Goal: Task Accomplishment & Management: Manage account settings

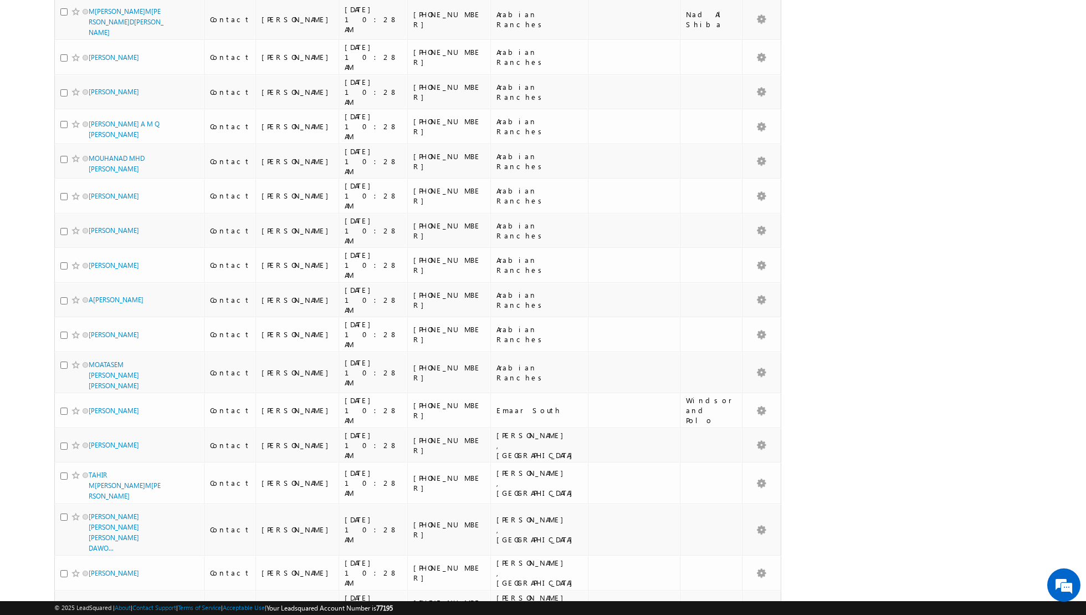
scroll to position [5111, 0]
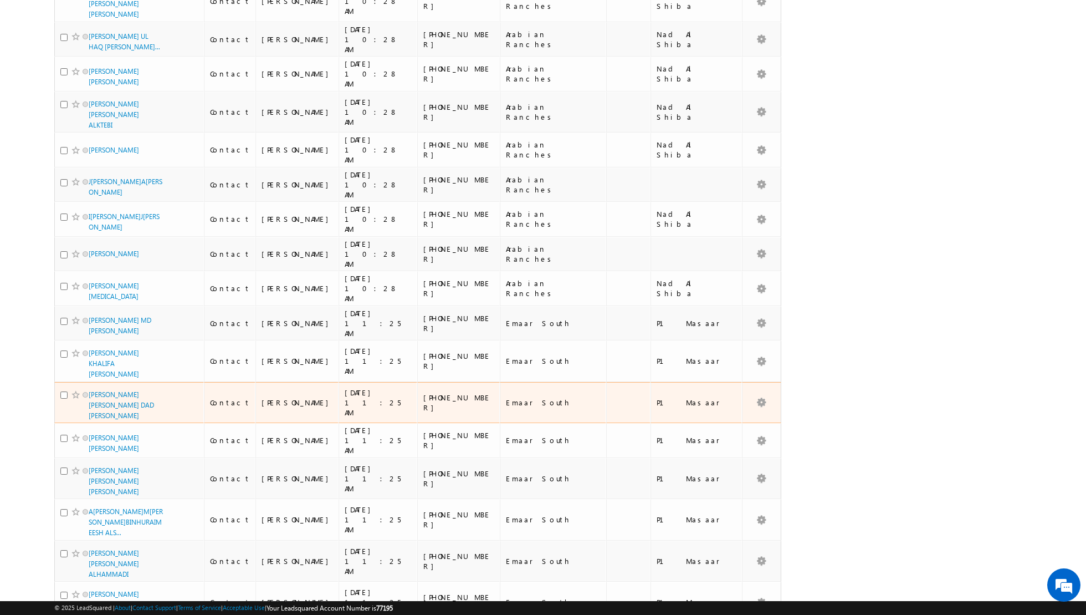
scroll to position [0, 0]
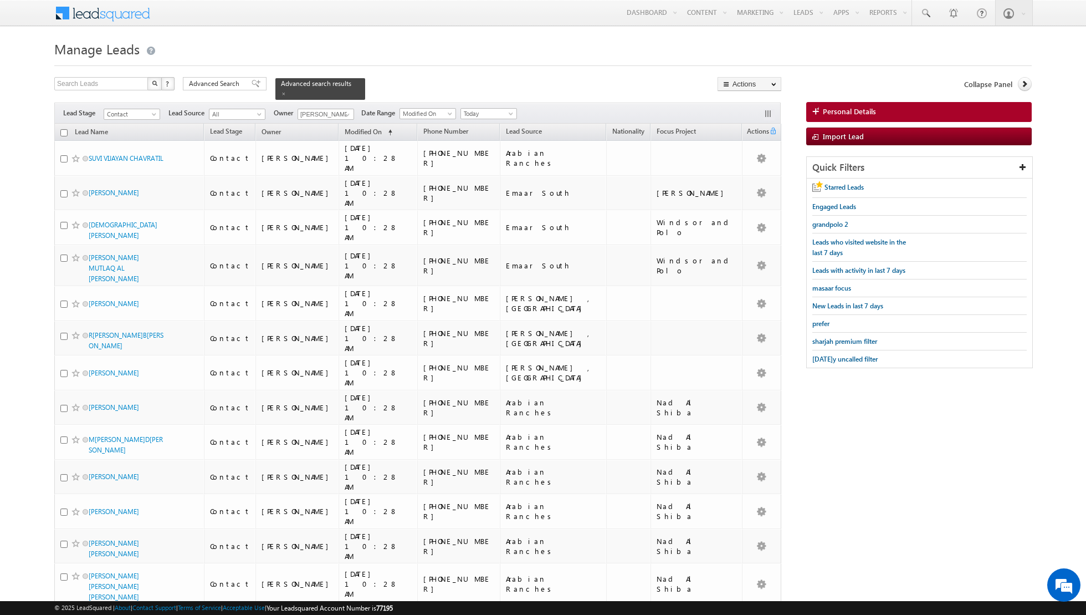
click at [62, 132] on input "checkbox" at bounding box center [63, 132] width 7 height 7
checkbox input "true"
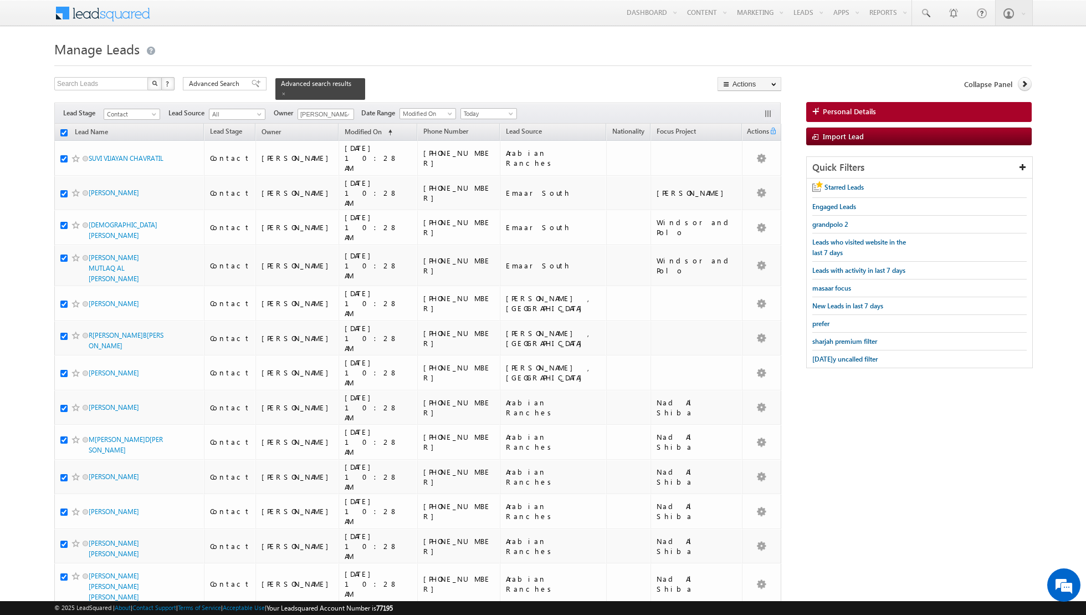
checkbox input "true"
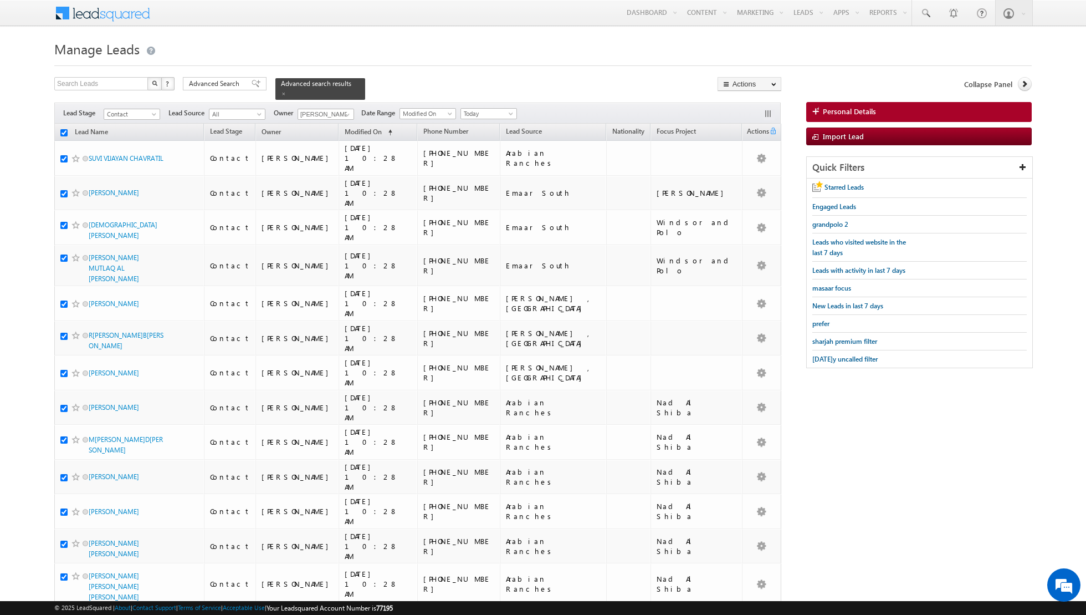
checkbox input "true"
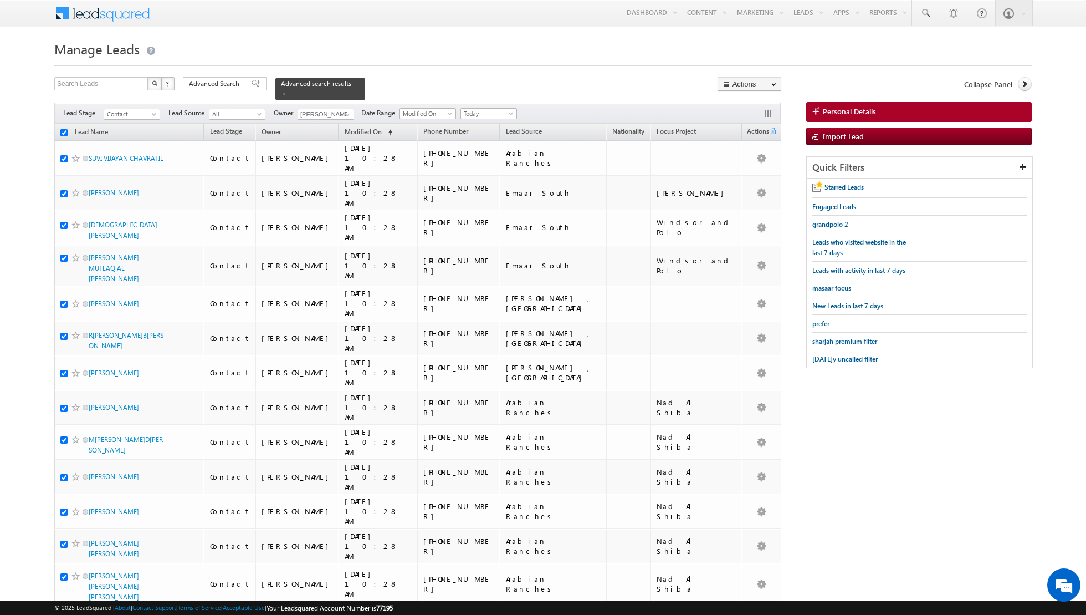
checkbox input "true"
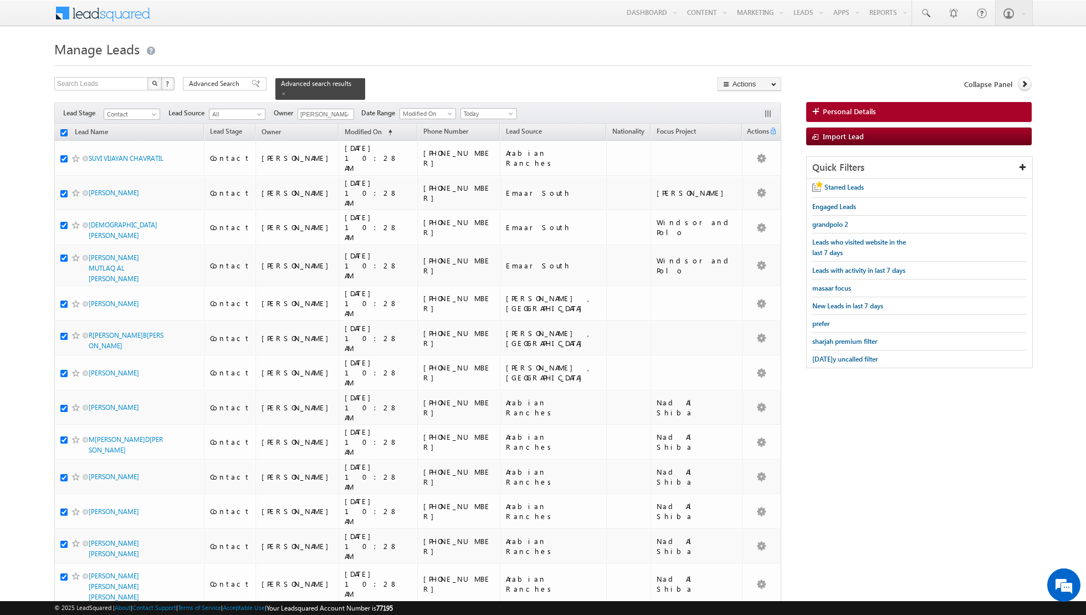
checkbox input "true"
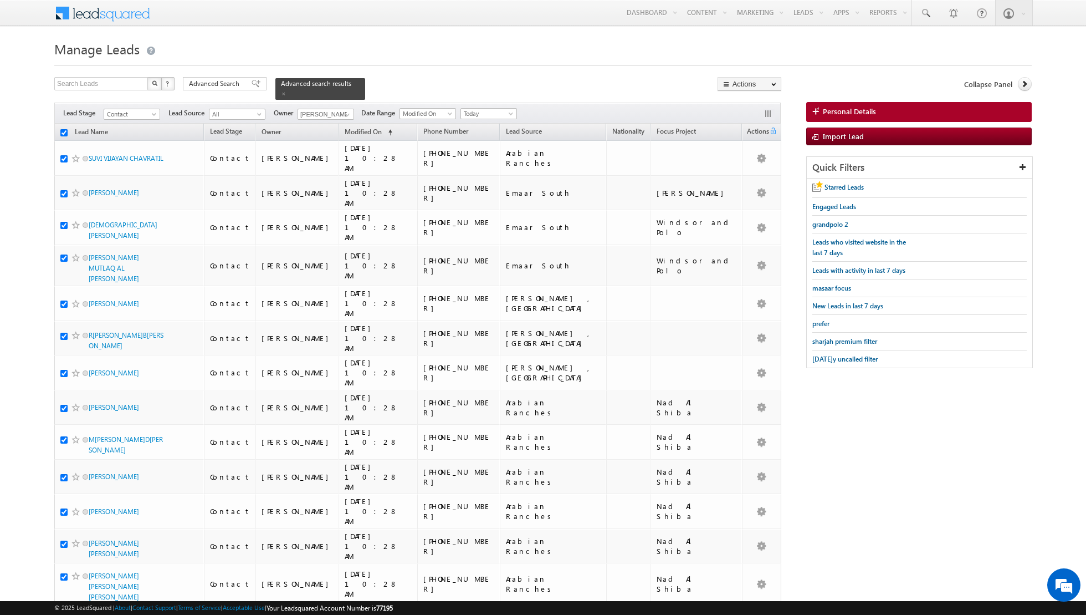
checkbox input "true"
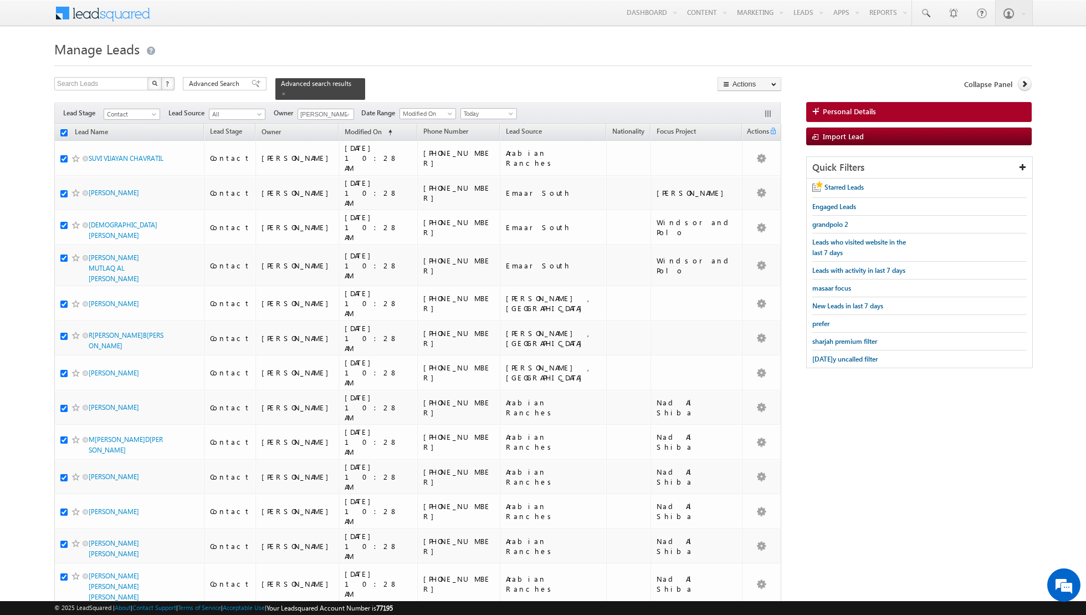
checkbox input "true"
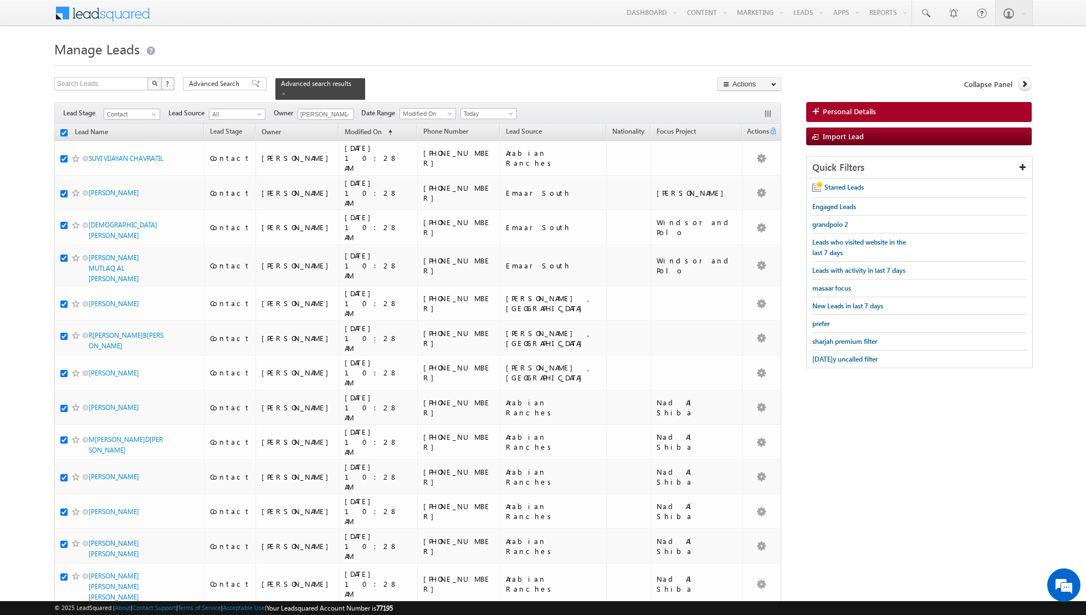
checkbox input "true"
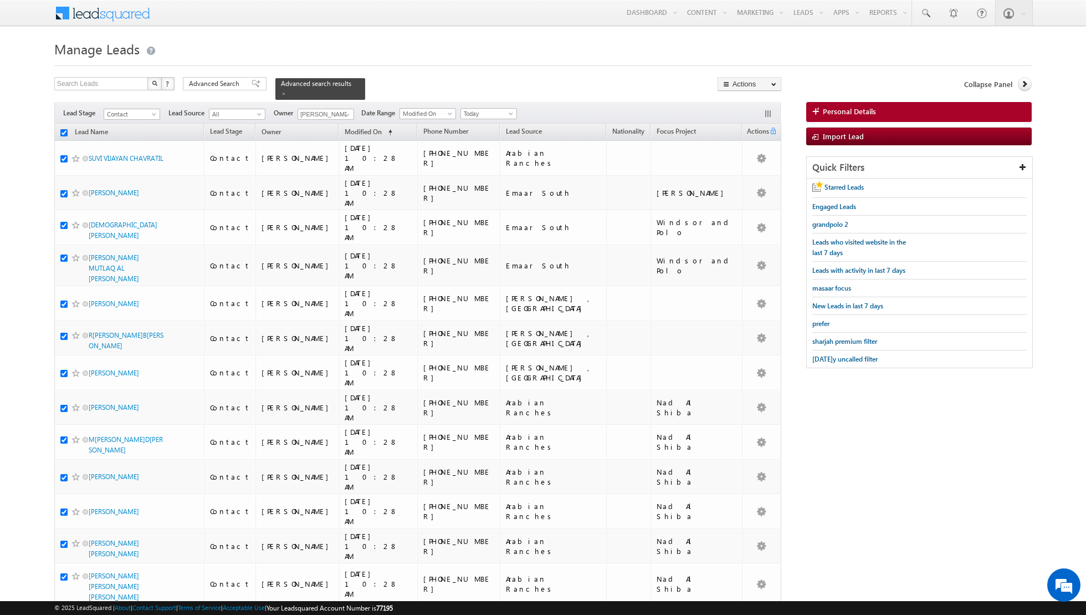
checkbox input "true"
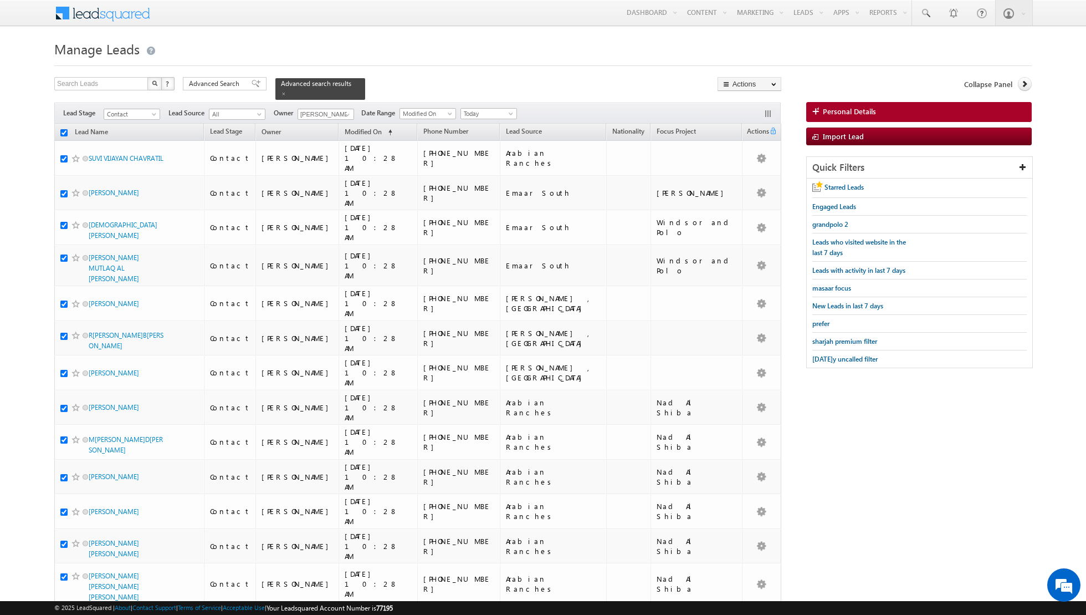
checkbox input "true"
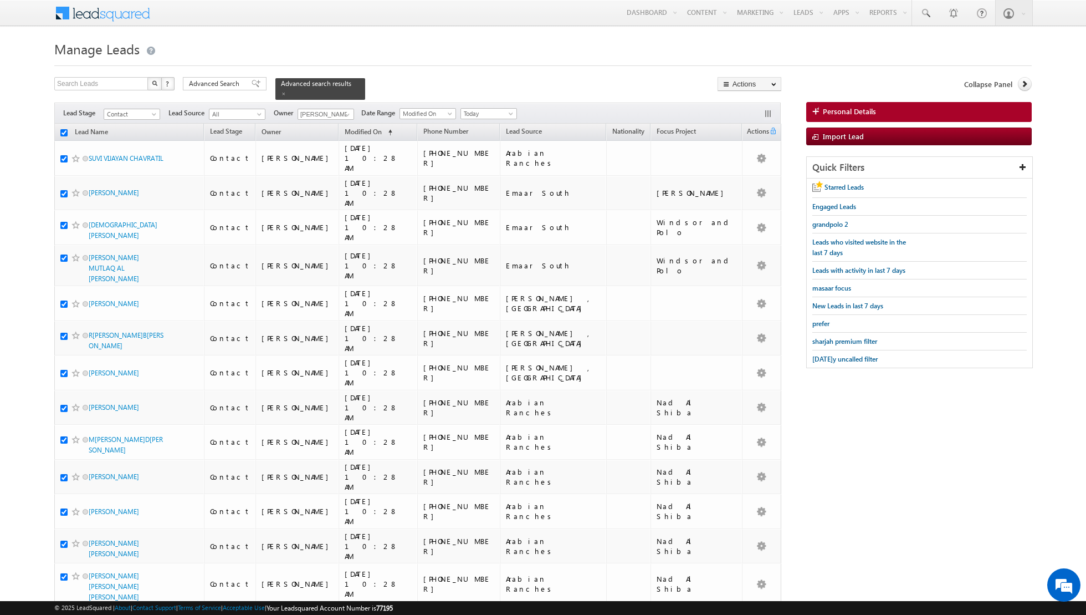
checkbox input "true"
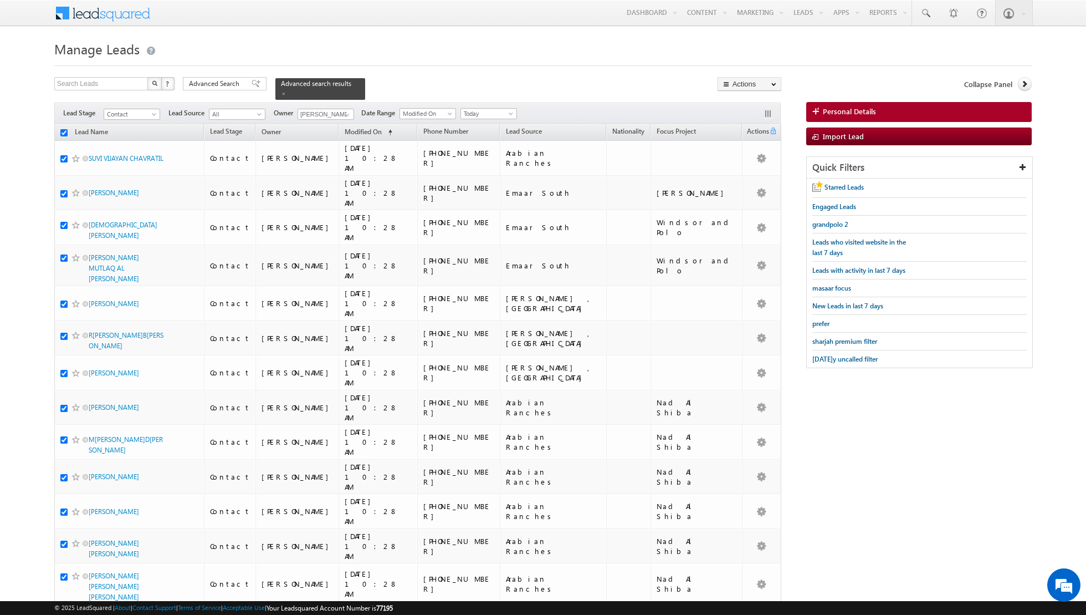
checkbox input "true"
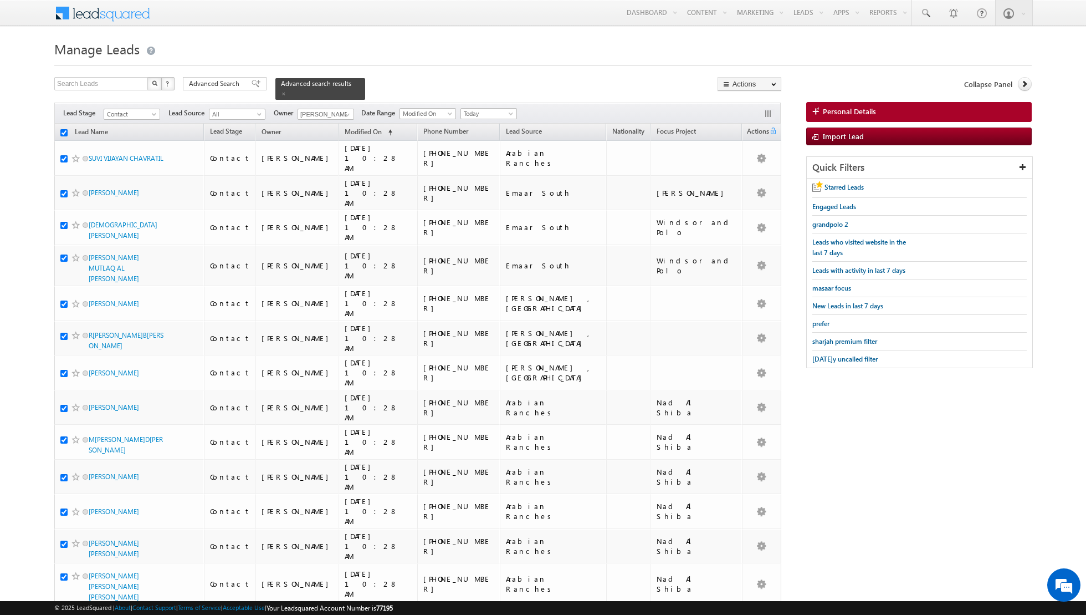
checkbox input "true"
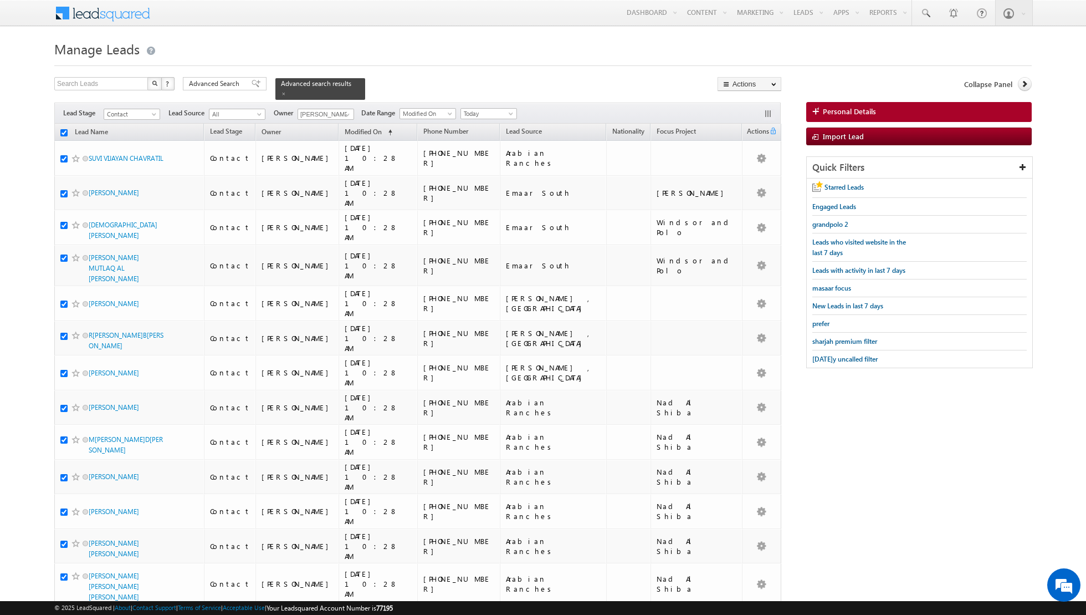
checkbox input "true"
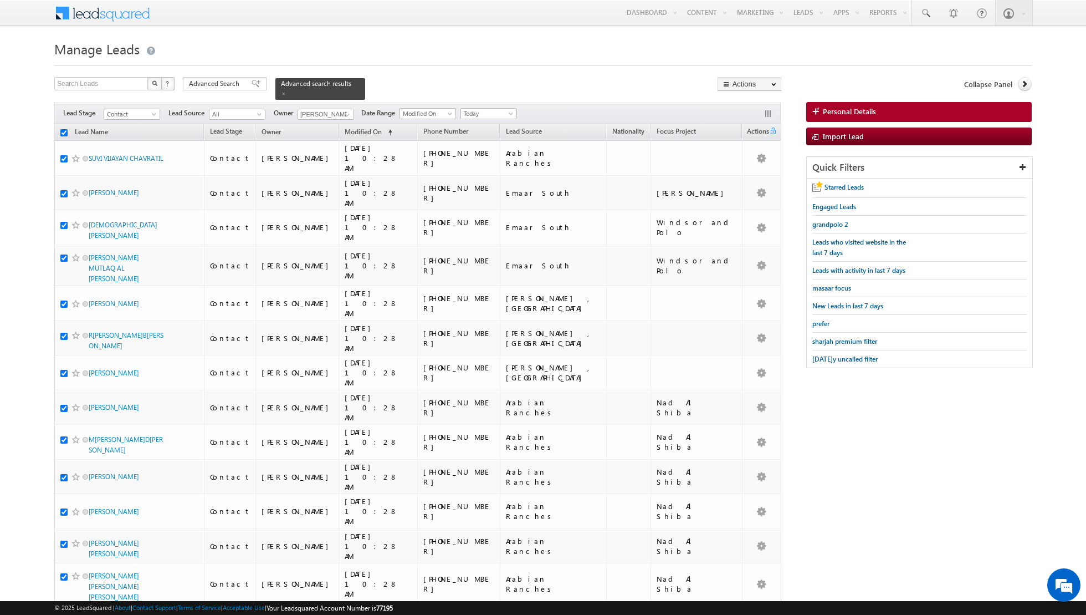
checkbox input "true"
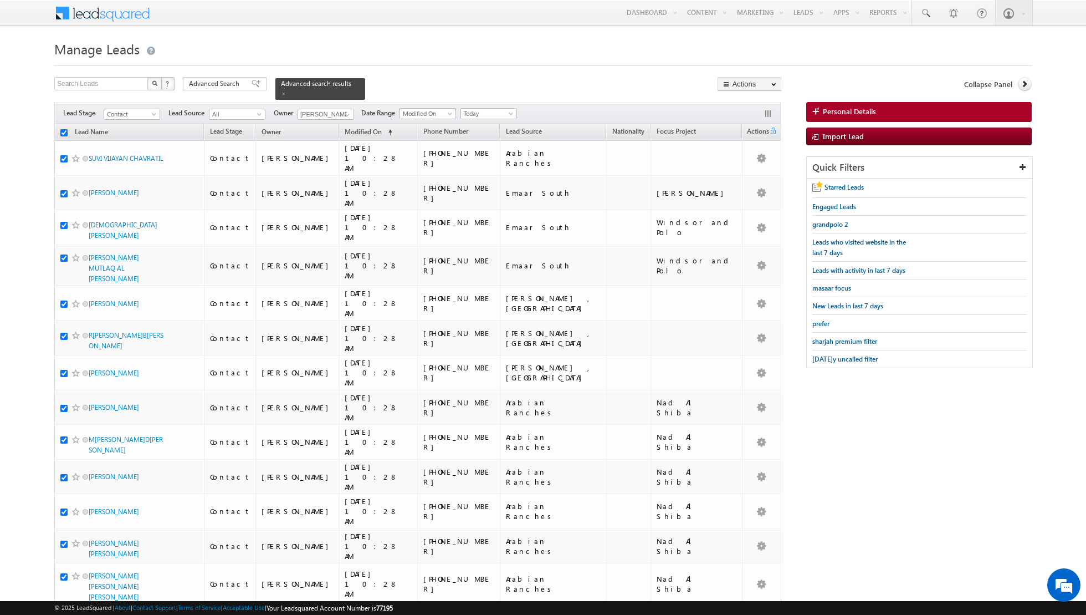
checkbox input "true"
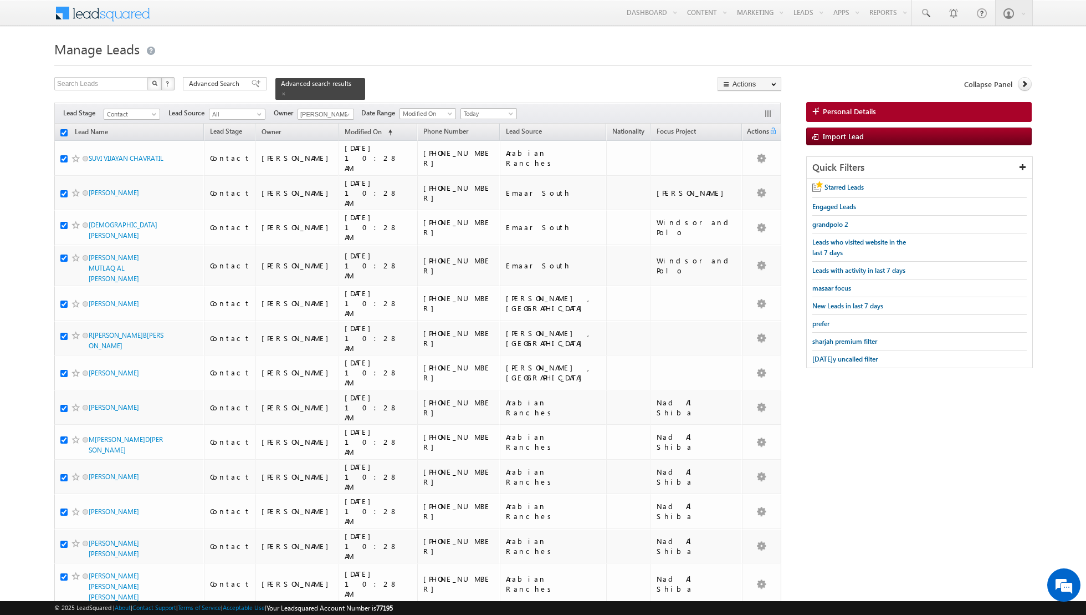
checkbox input "true"
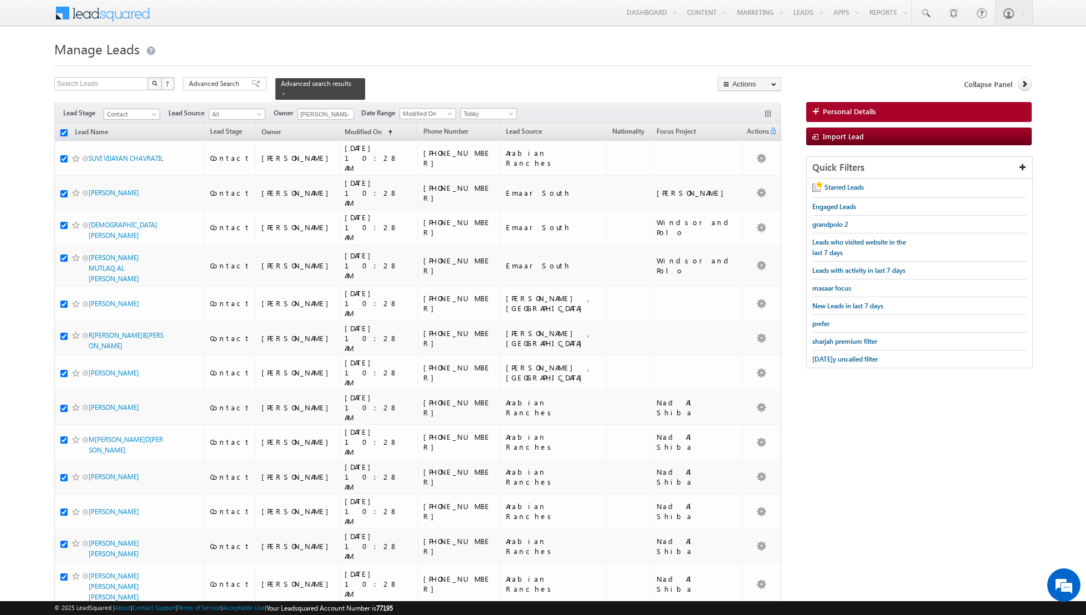
checkbox input "true"
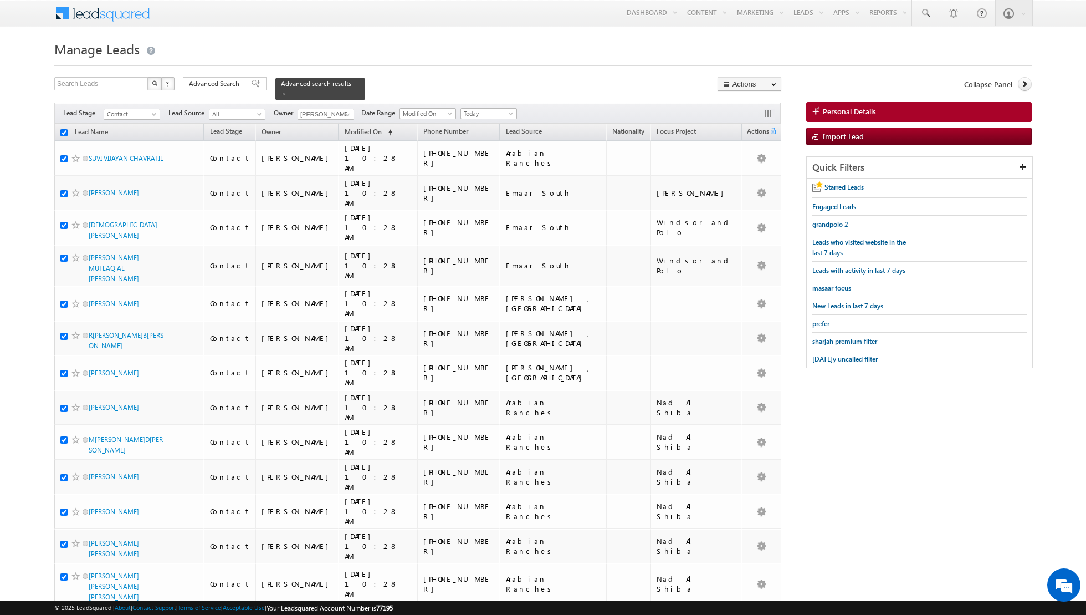
checkbox input "true"
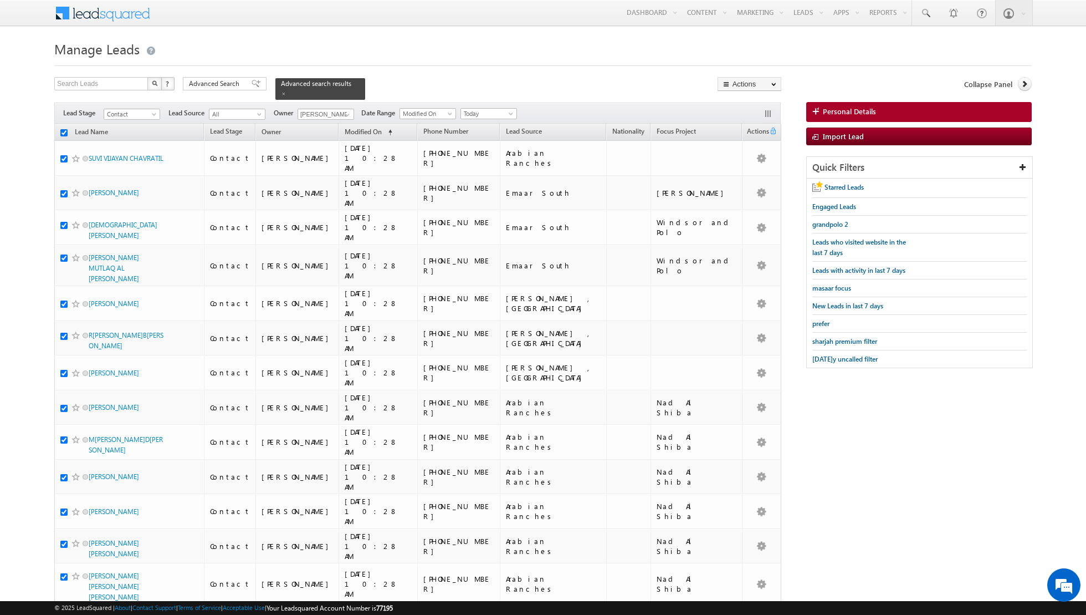
checkbox input "true"
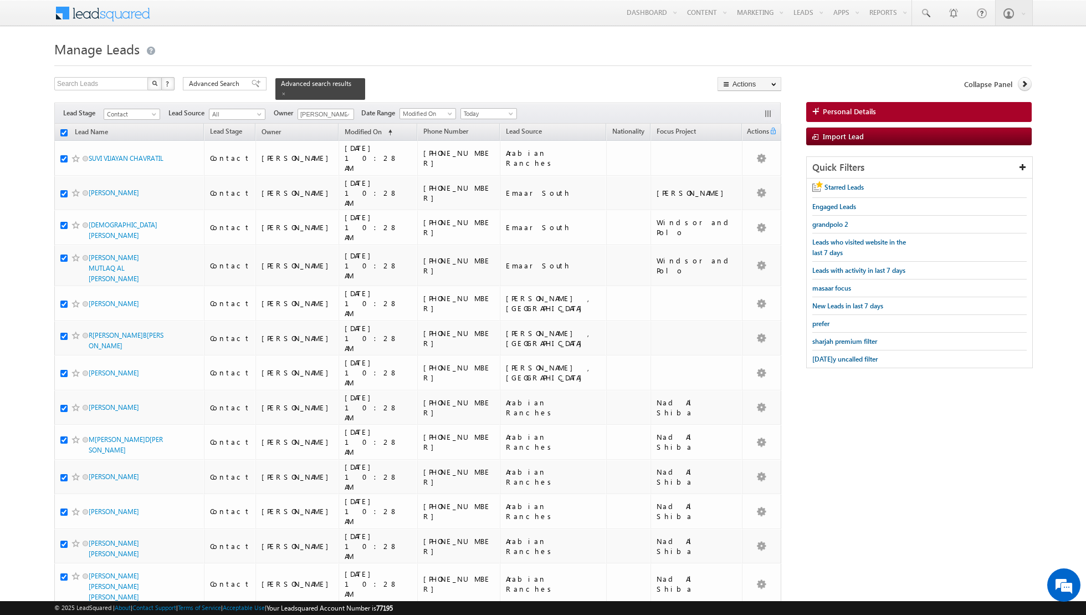
checkbox input "true"
click at [739, 178] on link "Change Owner" at bounding box center [749, 179] width 63 height 13
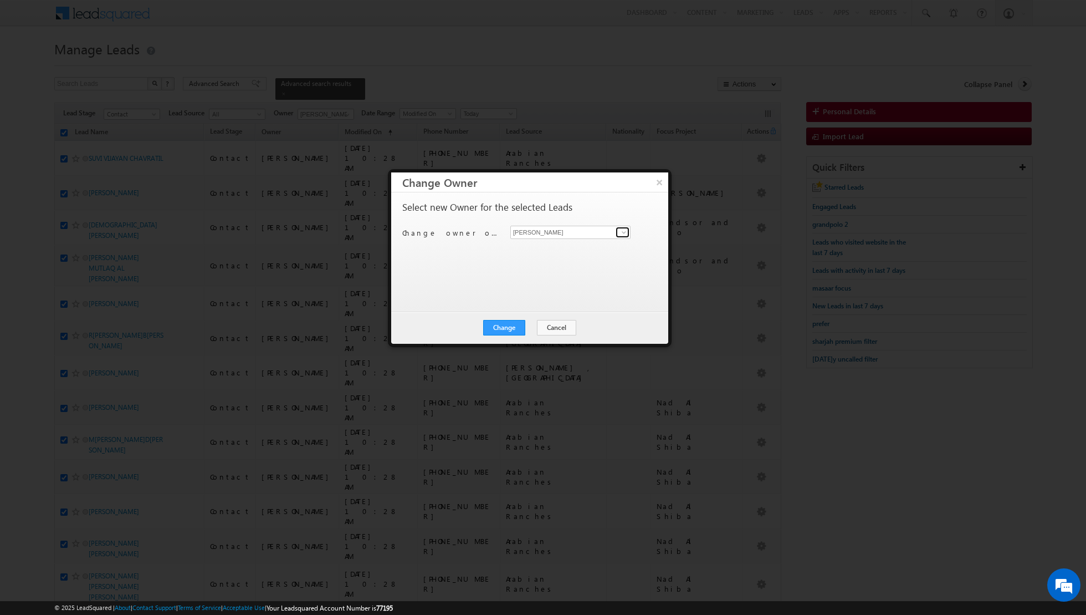
click at [621, 234] on span at bounding box center [624, 232] width 9 height 9
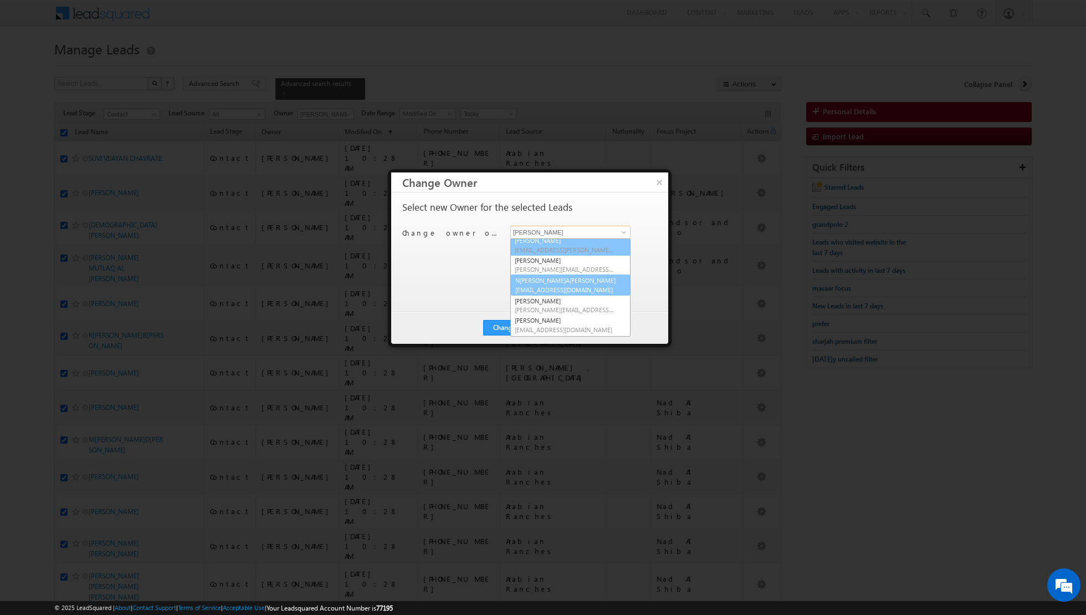
scroll to position [62, 0]
click at [559, 284] on link "N[PERSON_NAME]A[PERSON_NAME] [EMAIL_ADDRESS][PERSON_NAME][PERSON_NAME][DOMAIN_N…" at bounding box center [570, 284] width 120 height 21
type input "N[PERSON_NAME]A[PERSON_NAME]"
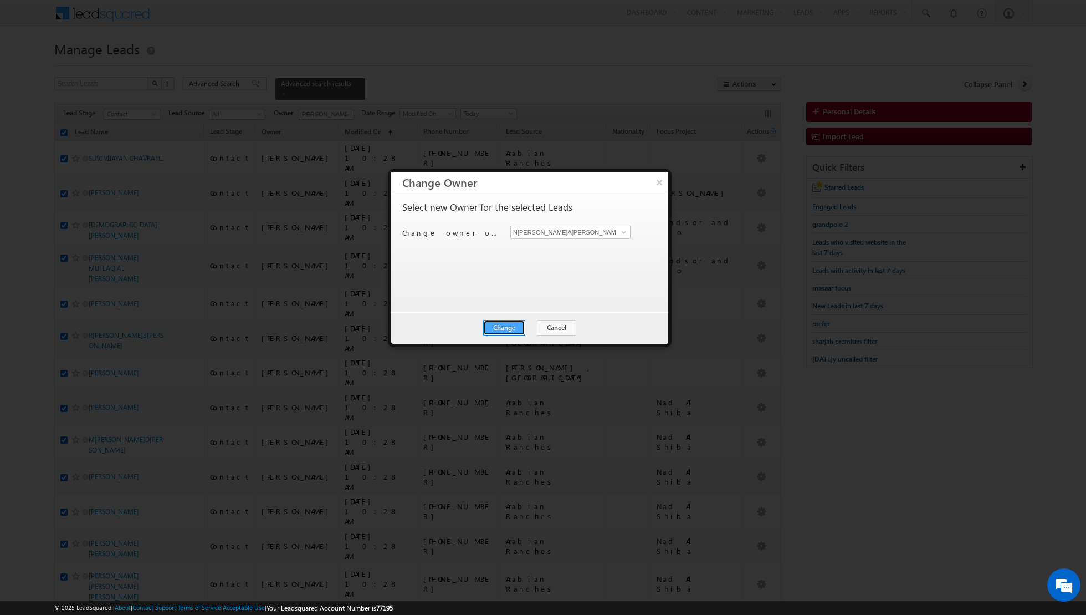
click at [504, 331] on button "Change" at bounding box center [504, 328] width 42 height 16
click at [529, 325] on button "Close" at bounding box center [531, 328] width 35 height 16
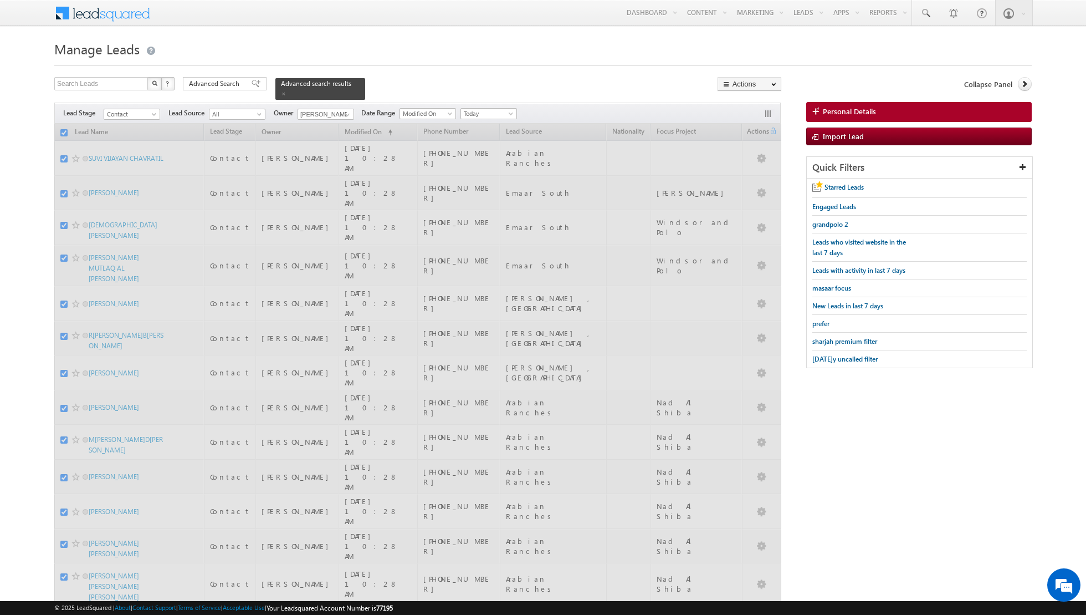
checkbox input "false"
